Goal: Task Accomplishment & Management: Complete application form

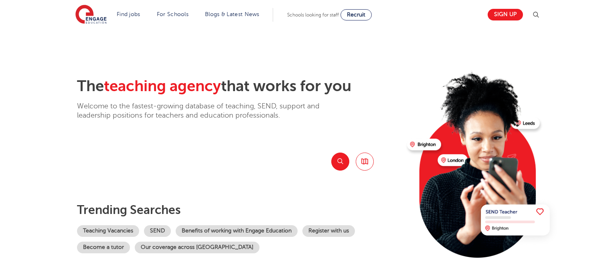
click at [316, 18] on div "Schools looking for staff Recruit" at bounding box center [329, 14] width 85 height 11
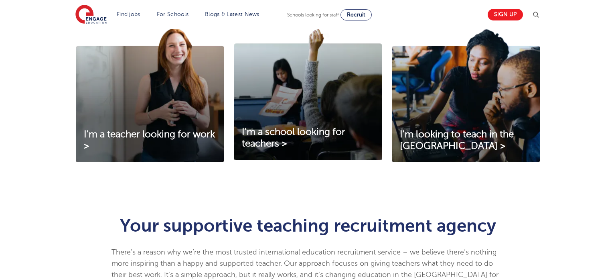
scroll to position [287, 0]
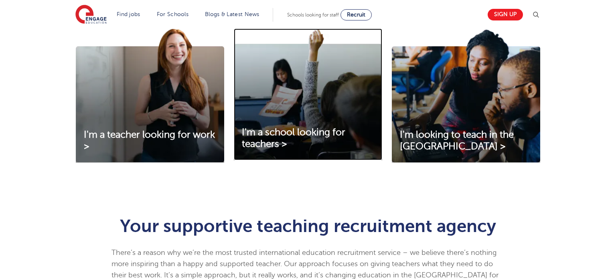
click at [259, 120] on img at bounding box center [308, 93] width 148 height 131
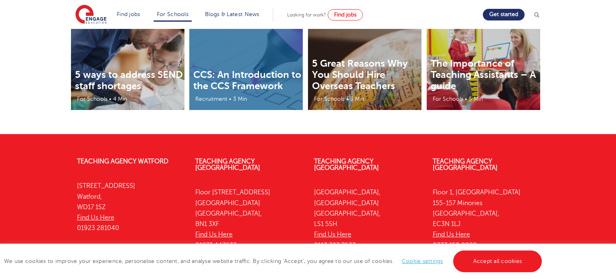
scroll to position [2704, 0]
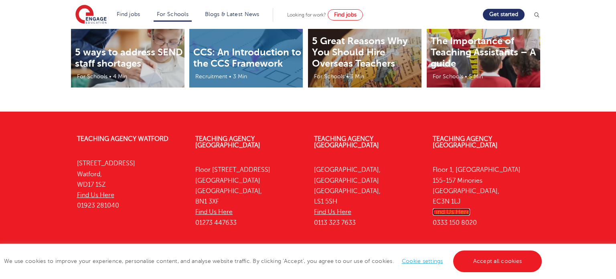
click at [443, 208] on link "Find Us Here" at bounding box center [450, 211] width 37 height 7
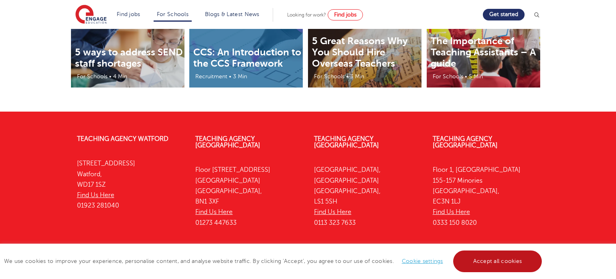
click at [510, 265] on link "Accept all cookies" at bounding box center [497, 261] width 89 height 22
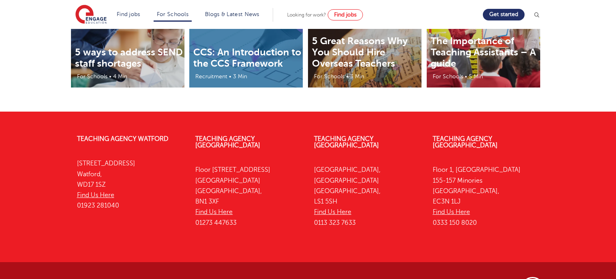
click at [240, 278] on link "Looking for staff" at bounding box center [269, 282] width 59 height 6
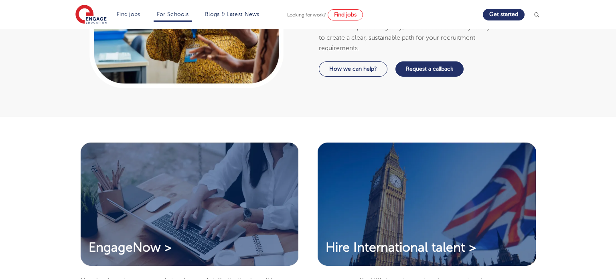
scroll to position [589, 0]
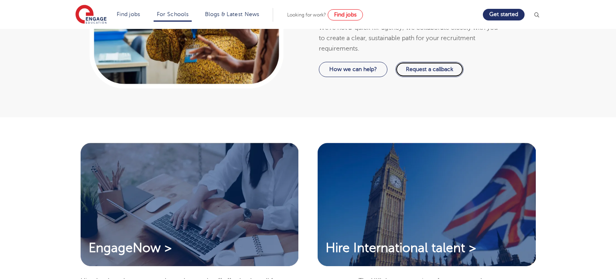
click at [419, 62] on link "Request a callback" at bounding box center [429, 69] width 68 height 15
